Goal: Transaction & Acquisition: Book appointment/travel/reservation

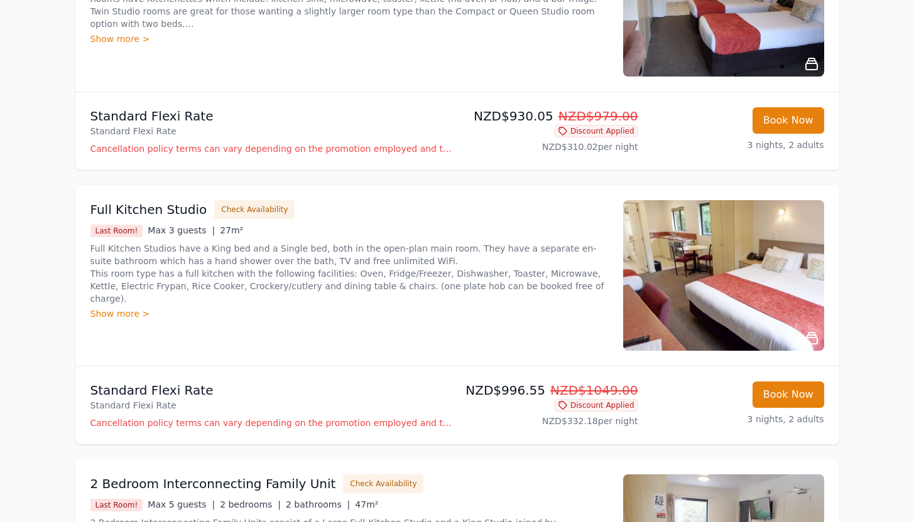
scroll to position [576, 0]
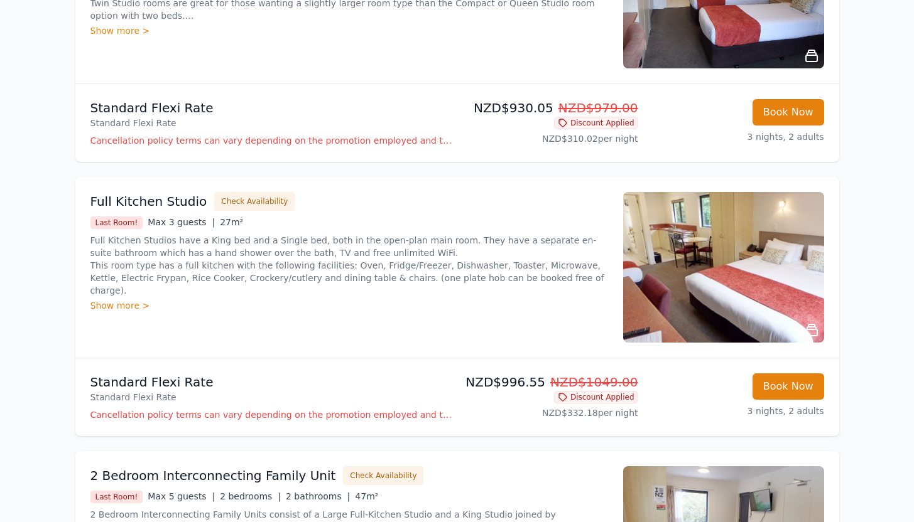
click at [764, 307] on img at bounding box center [723, 267] width 201 height 151
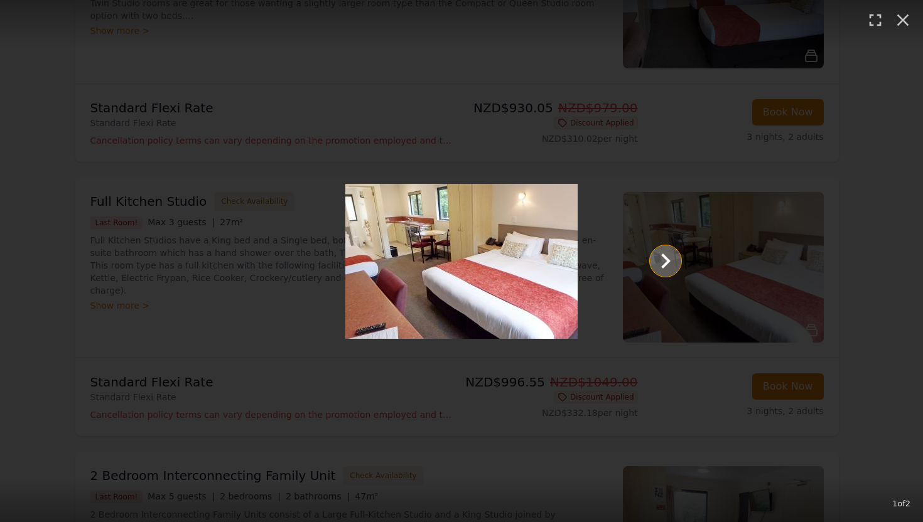
click at [674, 261] on icon "Show slide 2 of 2" at bounding box center [665, 261] width 30 height 30
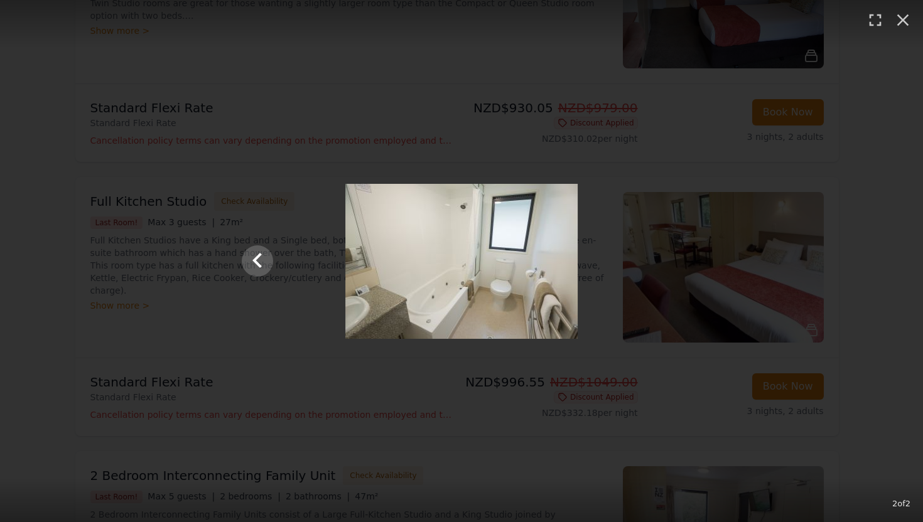
click at [674, 262] on div at bounding box center [461, 261] width 465 height 155
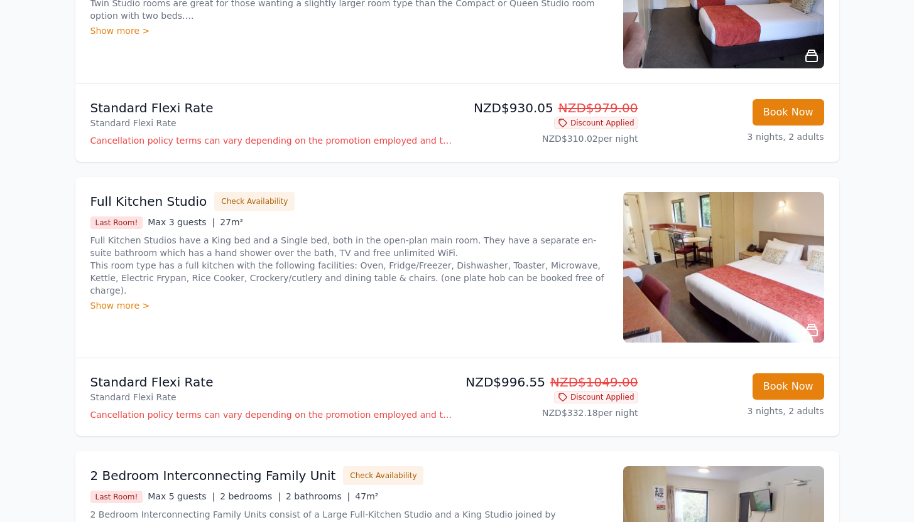
click at [96, 299] on div "Show more >" at bounding box center [348, 305] width 517 height 13
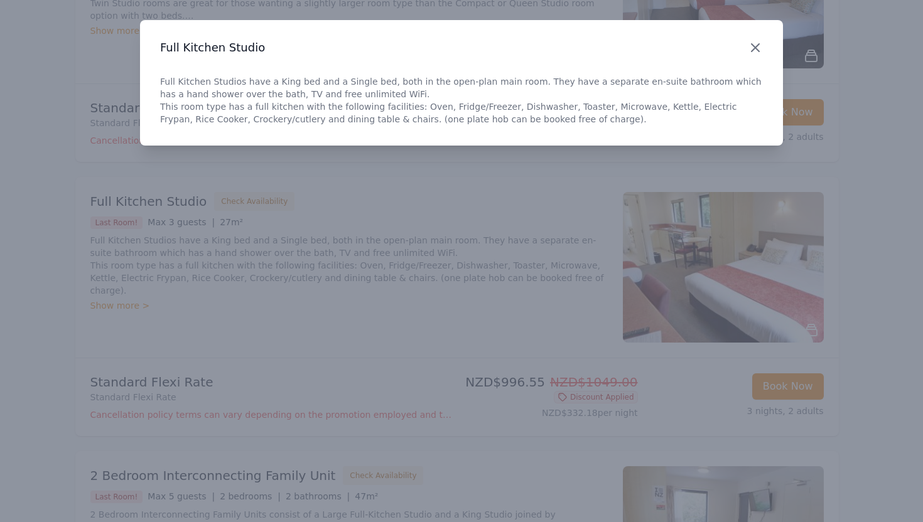
click at [751, 47] on icon "button" at bounding box center [755, 47] width 15 height 15
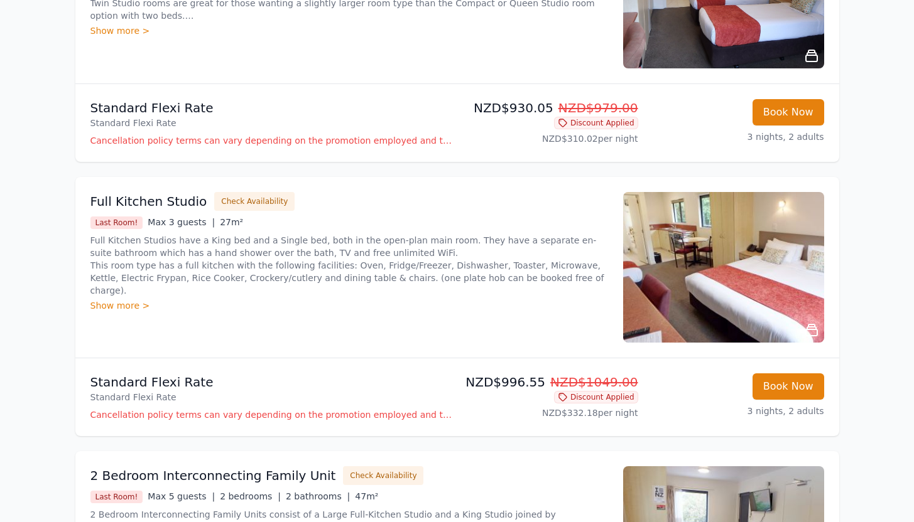
click at [95, 299] on div "Show more >" at bounding box center [348, 305] width 517 height 13
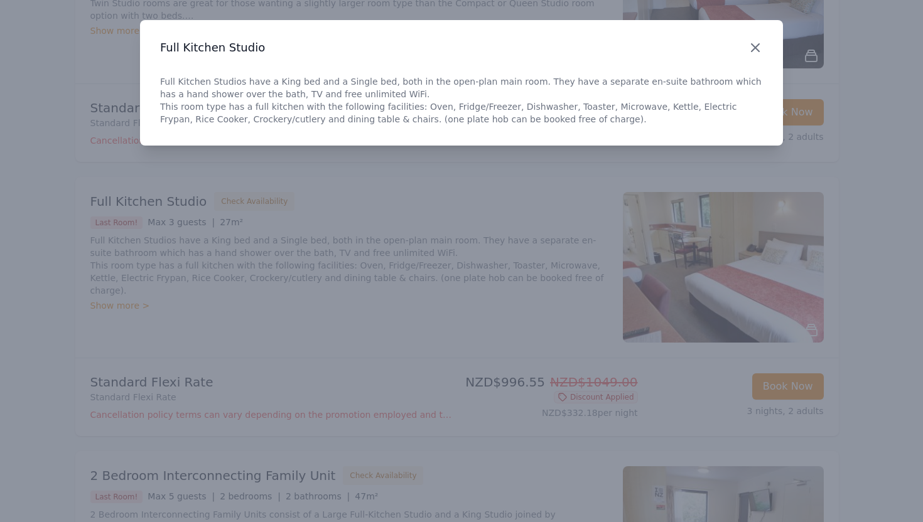
click at [755, 49] on icon "button" at bounding box center [755, 47] width 15 height 15
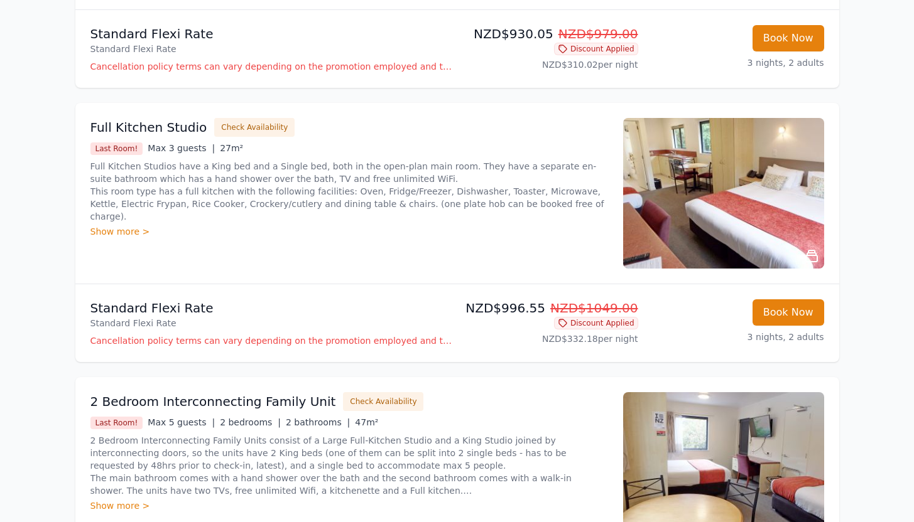
scroll to position [580, 0]
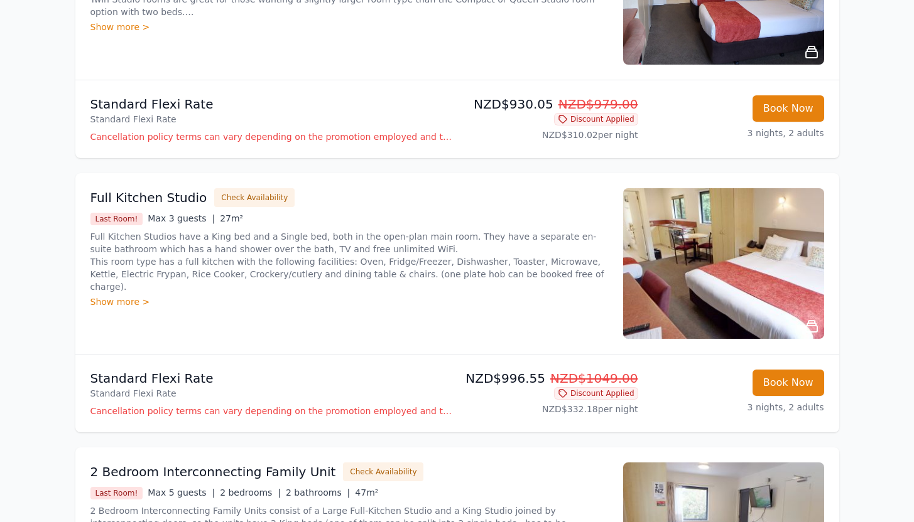
click at [724, 249] on img at bounding box center [723, 263] width 201 height 151
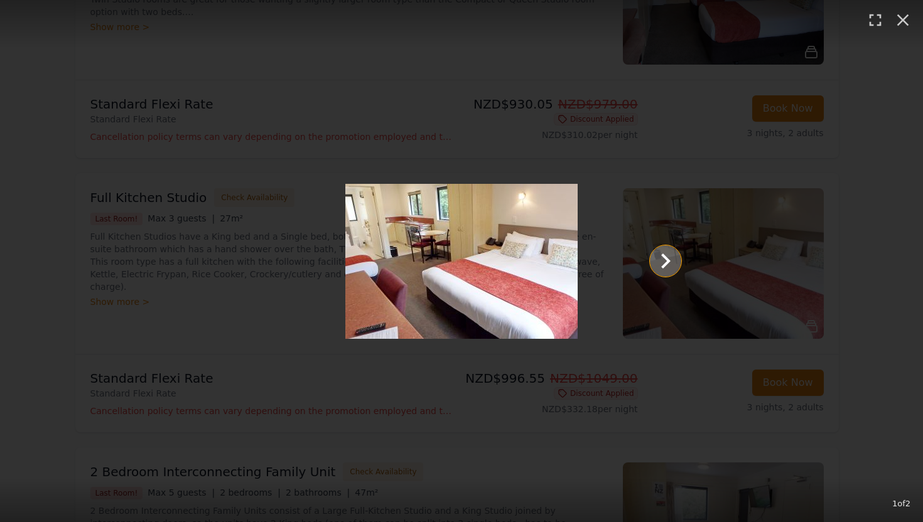
click at [652, 267] on icon "Show slide 2 of 2" at bounding box center [665, 261] width 30 height 30
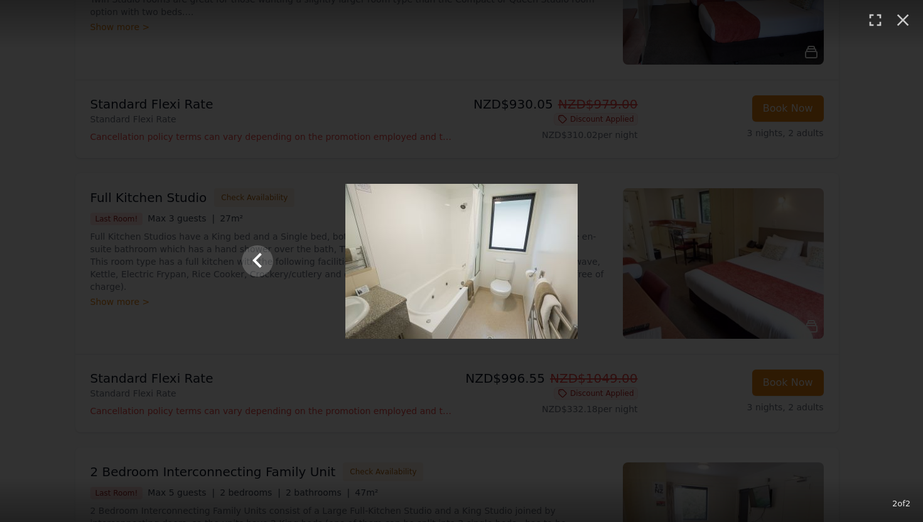
click at [652, 267] on div at bounding box center [461, 261] width 465 height 155
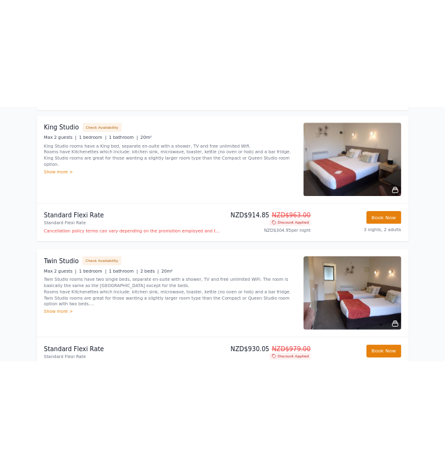
scroll to position [0, 0]
